Goal: Information Seeking & Learning: Learn about a topic

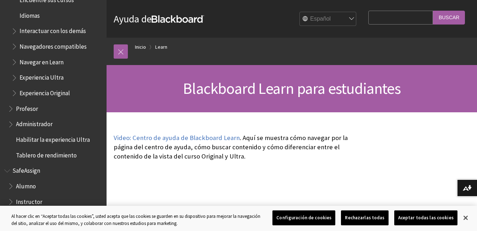
click at [379, 19] on input "Search Query" at bounding box center [400, 18] width 65 height 14
type input "https://app.nearpod.com/?pin=DGCSI"
click at [445, 20] on input "Buscar" at bounding box center [449, 18] width 32 height 14
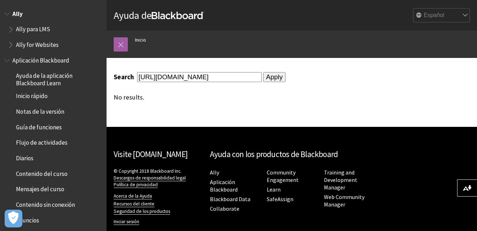
click at [18, 16] on span "Ally" at bounding box center [17, 13] width 10 height 10
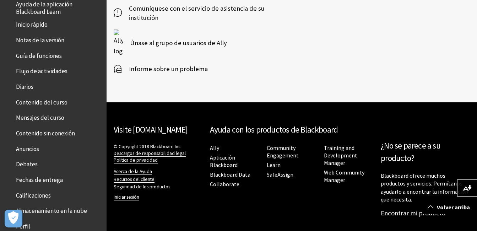
scroll to position [72, 0]
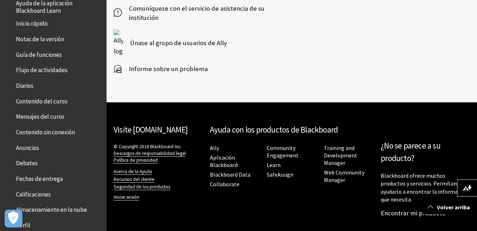
click at [35, 26] on span "Inicio rápido" at bounding box center [32, 23] width 32 height 10
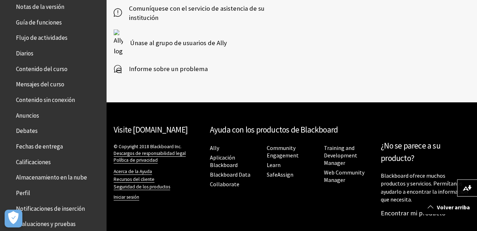
scroll to position [106, 0]
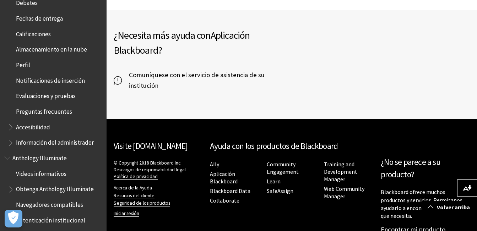
scroll to position [233, 0]
click at [22, 63] on span "Perfil" at bounding box center [23, 63] width 14 height 10
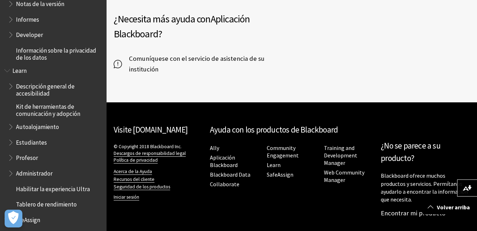
scroll to position [529, 0]
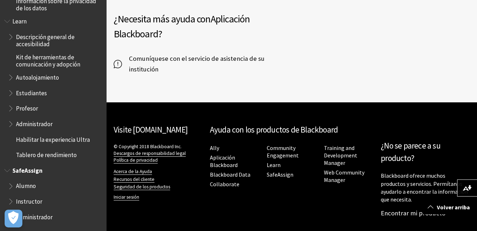
click at [23, 186] on span "Alumno" at bounding box center [26, 185] width 20 height 10
